Goal: Register for event/course

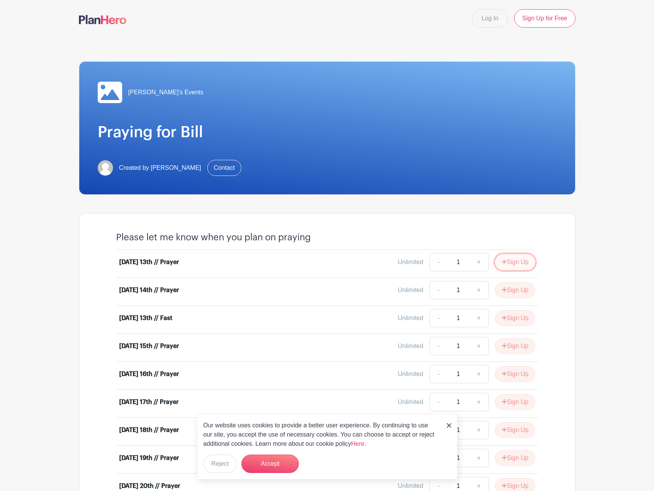
click at [520, 264] on button "Sign Up" at bounding box center [515, 262] width 40 height 16
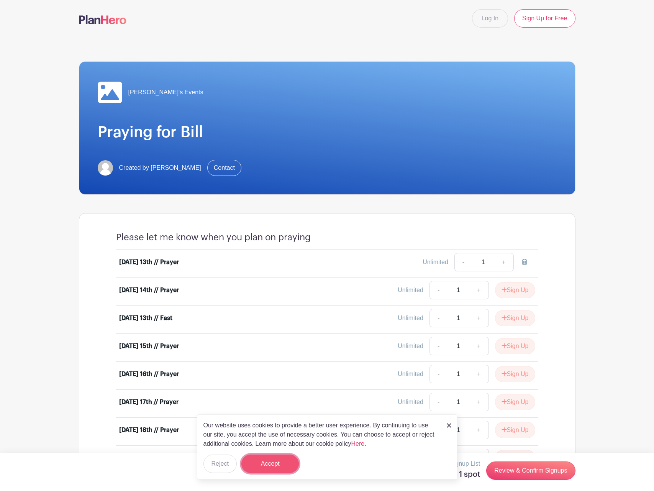
click at [278, 469] on button "Accept" at bounding box center [269, 463] width 57 height 18
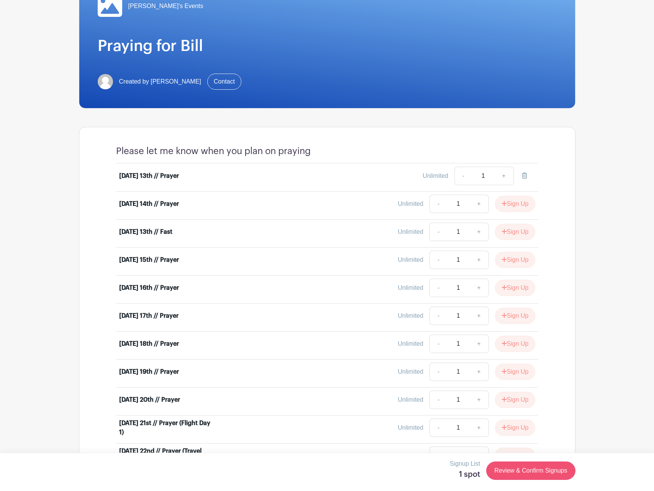
scroll to position [84, 0]
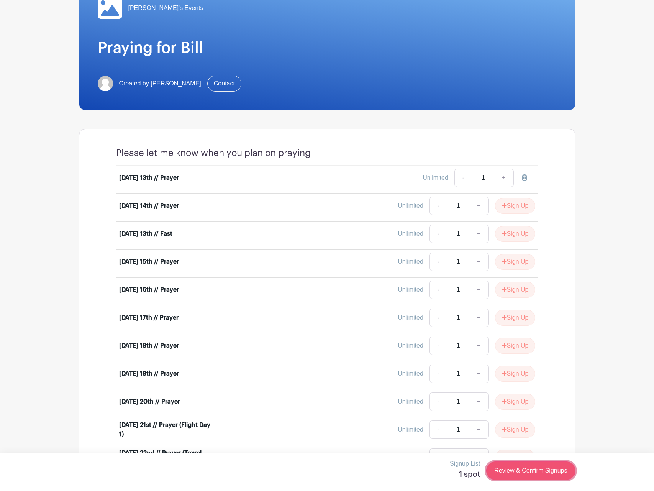
click at [515, 469] on link "Review & Confirm Signups" at bounding box center [530, 470] width 89 height 18
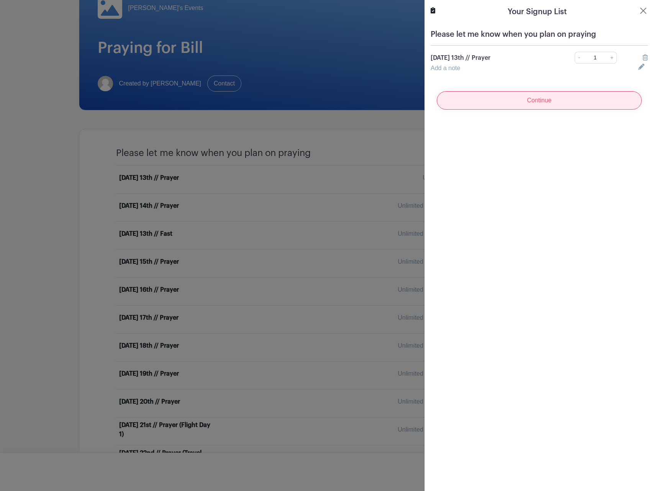
click at [531, 99] on input "Continue" at bounding box center [539, 100] width 205 height 18
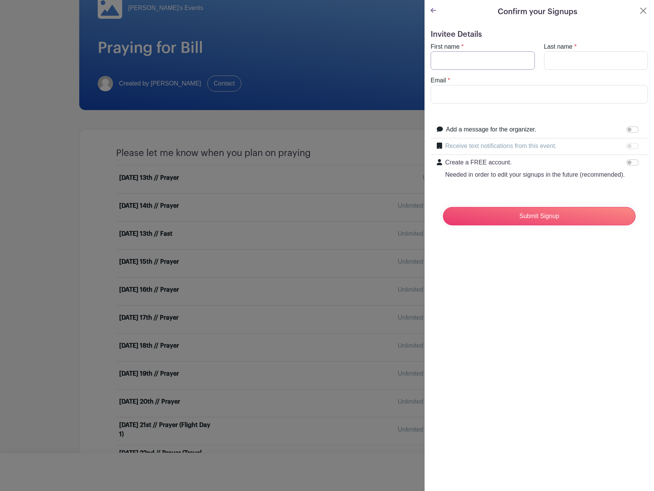
click at [497, 62] on input "First name" at bounding box center [482, 60] width 104 height 18
click at [563, 262] on div "Confirm your Signups Invitee Details First name * Last name * Email * Add a mes…" at bounding box center [539, 245] width 230 height 491
click at [495, 56] on input "First name" at bounding box center [482, 60] width 104 height 18
type input "Zak"
type input "[PERSON_NAME]"
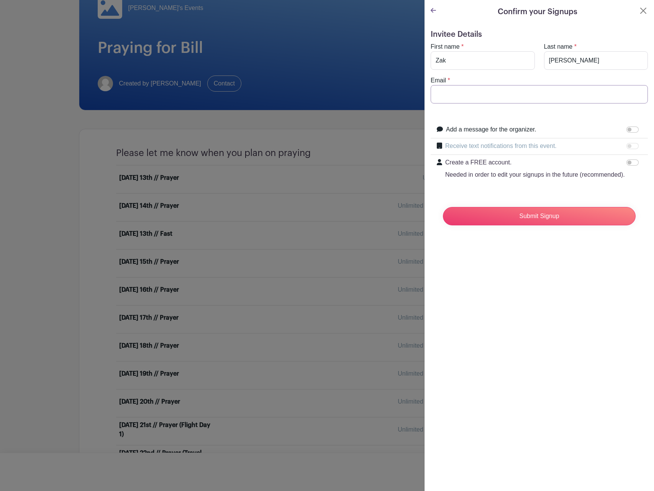
click at [498, 95] on input "Email" at bounding box center [538, 94] width 217 height 18
type input "[EMAIL_ADDRESS][DOMAIN_NAME]"
drag, startPoint x: 554, startPoint y: 272, endPoint x: 545, endPoint y: 255, distance: 19.9
click at [554, 272] on div "Confirm your Signups Invitee Details First name * [PERSON_NAME] Last name * [PE…" at bounding box center [539, 245] width 230 height 491
click at [542, 218] on input "Submit Signup" at bounding box center [539, 216] width 193 height 18
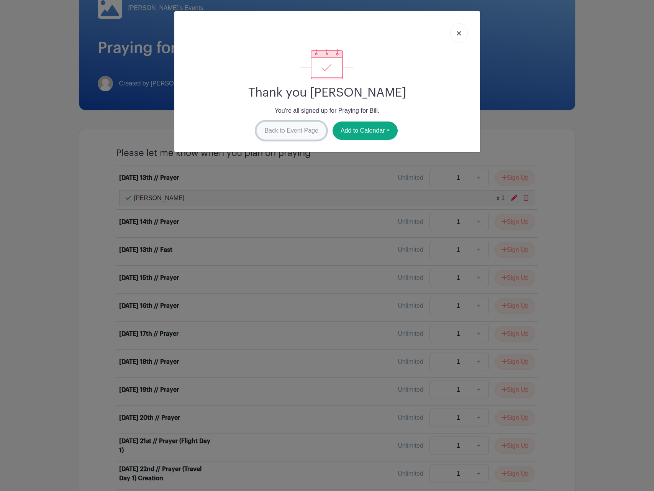
click at [316, 131] on link "Back to Event Page" at bounding box center [291, 130] width 70 height 18
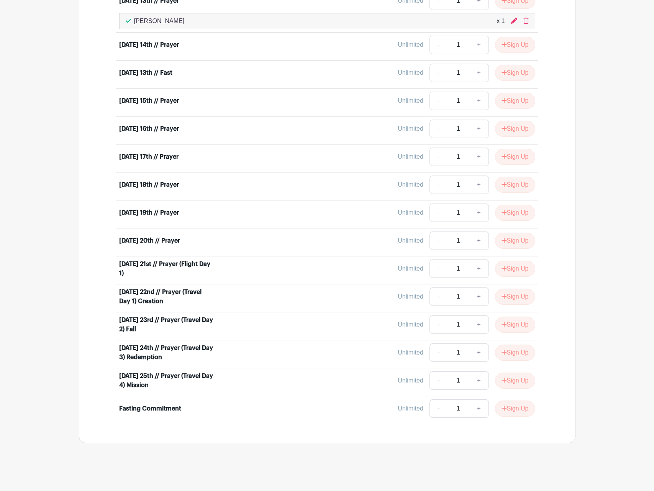
scroll to position [0, 0]
